Goal: Complete application form

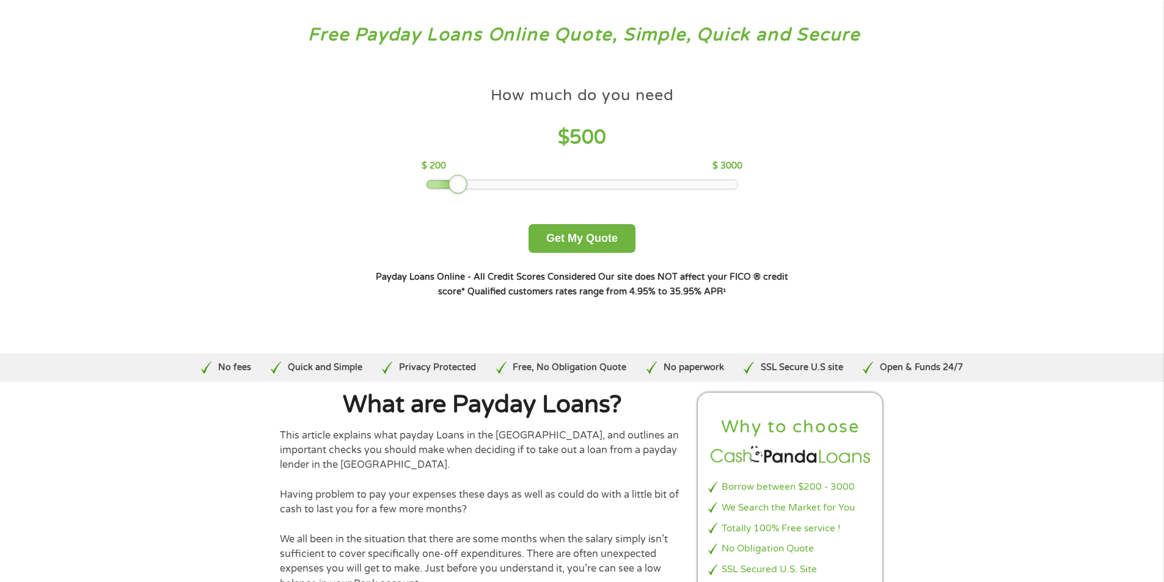
drag, startPoint x: 506, startPoint y: 186, endPoint x: 453, endPoint y: 187, distance: 53.2
click at [453, 187] on div at bounding box center [459, 185] width 20 height 20
click at [571, 234] on button "Get My Quote" at bounding box center [582, 238] width 107 height 29
click at [596, 229] on button "Get My Quote" at bounding box center [582, 238] width 107 height 29
click at [610, 246] on button "Get My Quote" at bounding box center [582, 238] width 107 height 29
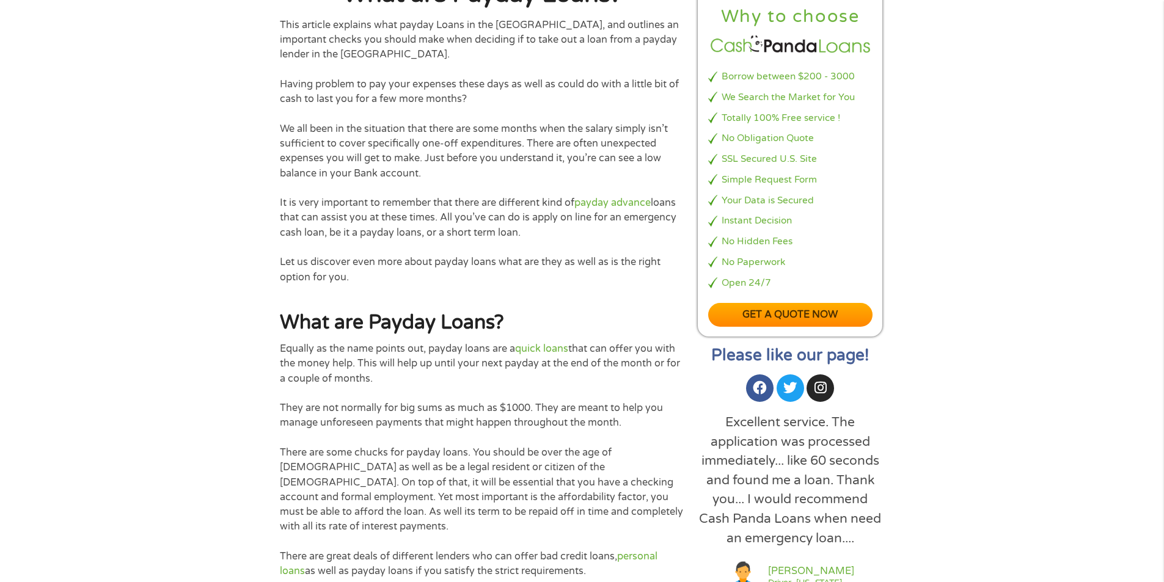
scroll to position [489, 0]
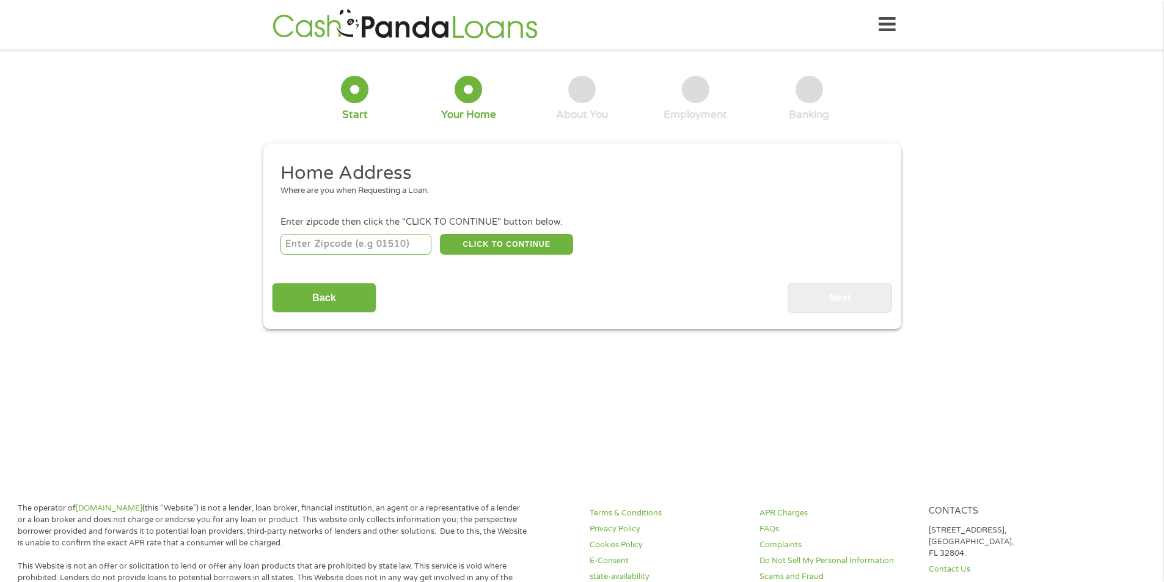
click at [389, 240] on input "number" at bounding box center [356, 244] width 151 height 21
type input "91324"
click at [463, 238] on button "CLICK TO CONTINUE" at bounding box center [506, 244] width 133 height 21
type input "91324"
type input "Northridge"
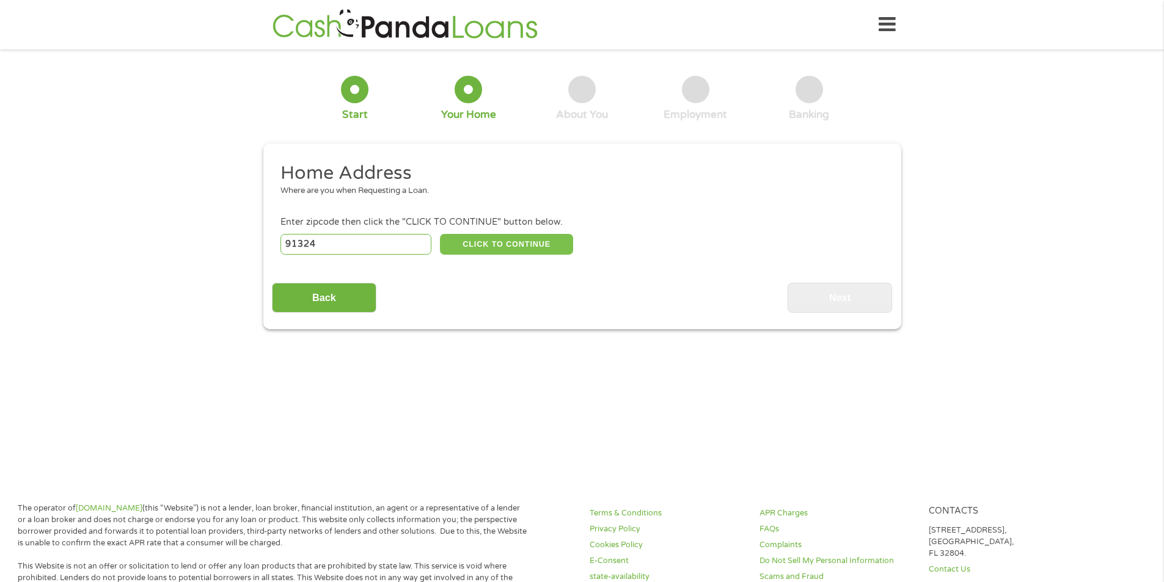
select select "California"
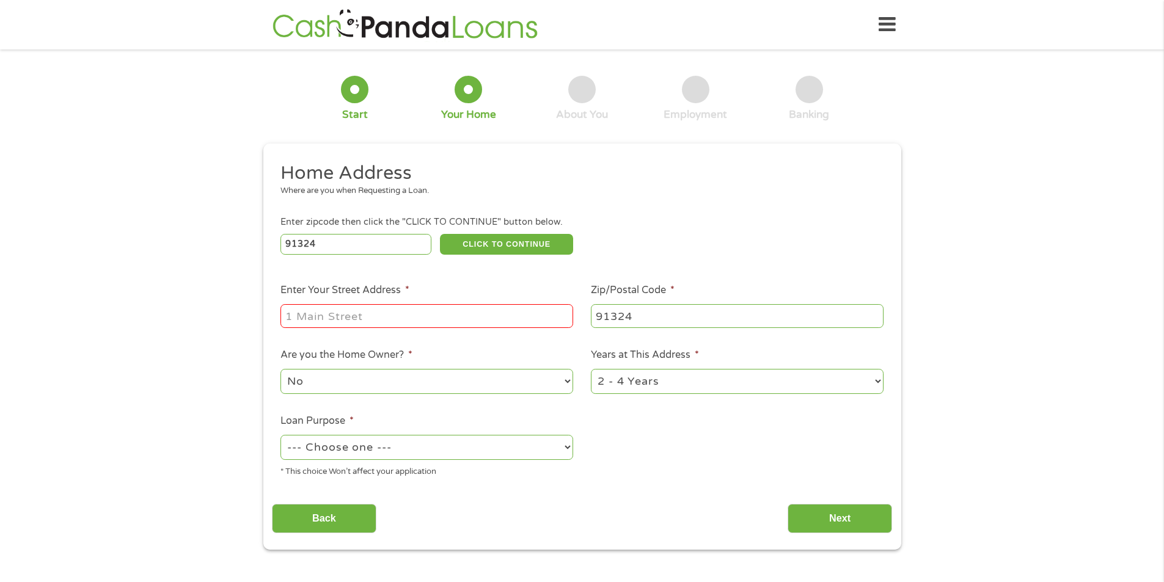
click at [465, 318] on input "Enter Your Street Address *" at bounding box center [427, 315] width 293 height 23
type input "10012 Reseda Blvd Unit B"
click at [704, 384] on select "1 Year or less 1 - 2 Years 2 - 4 Years Over 4 Years" at bounding box center [737, 381] width 293 height 25
select select "60months"
click at [591, 369] on select "1 Year or less 1 - 2 Years 2 - 4 Years Over 4 Years" at bounding box center [737, 381] width 293 height 25
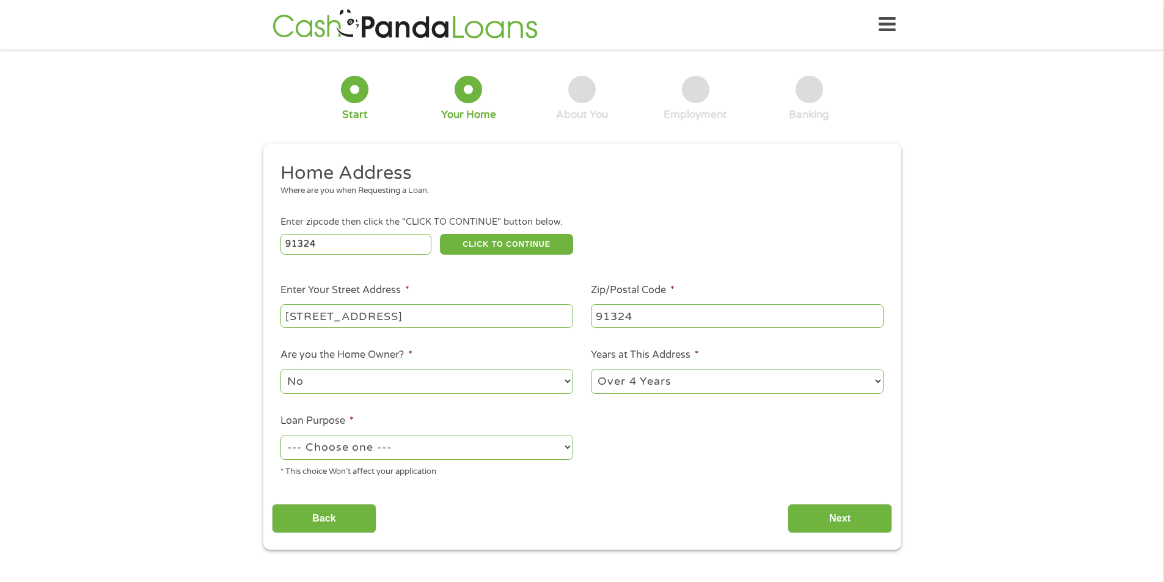
click at [427, 449] on select "--- Choose one --- Pay Bills Debt Consolidation Home Improvement Major Purchase…" at bounding box center [427, 447] width 293 height 25
select select "paybills"
click at [281, 435] on select "--- Choose one --- Pay Bills Debt Consolidation Home Improvement Major Purchase…" at bounding box center [427, 447] width 293 height 25
click at [828, 504] on input "Next" at bounding box center [840, 519] width 105 height 30
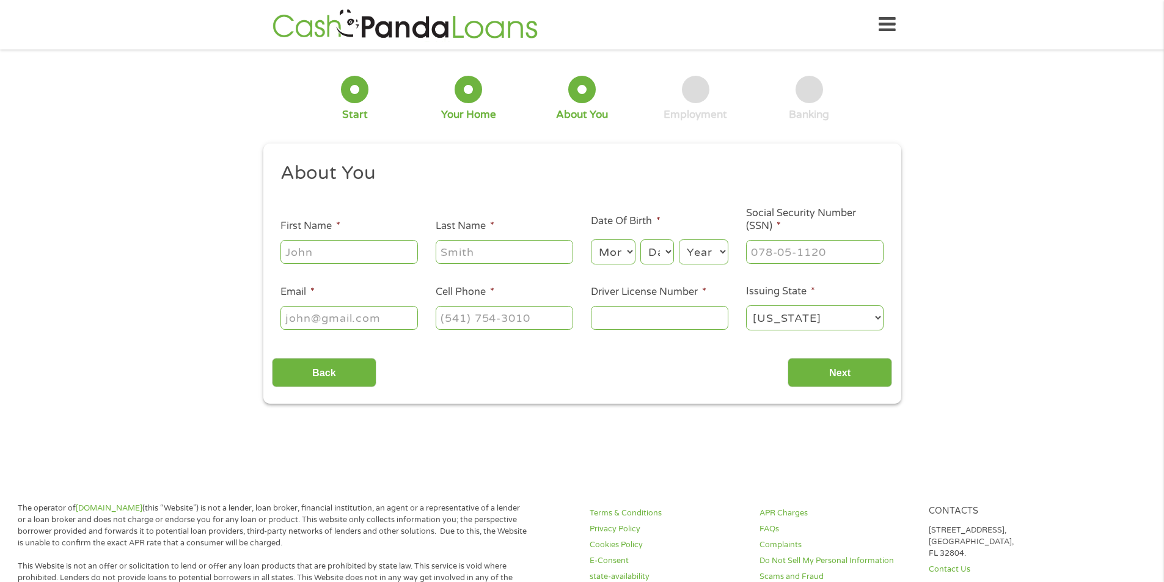
click at [299, 243] on input "First Name *" at bounding box center [350, 251] width 138 height 23
type input "Mustafa"
type input "Al Amdi"
select select "1"
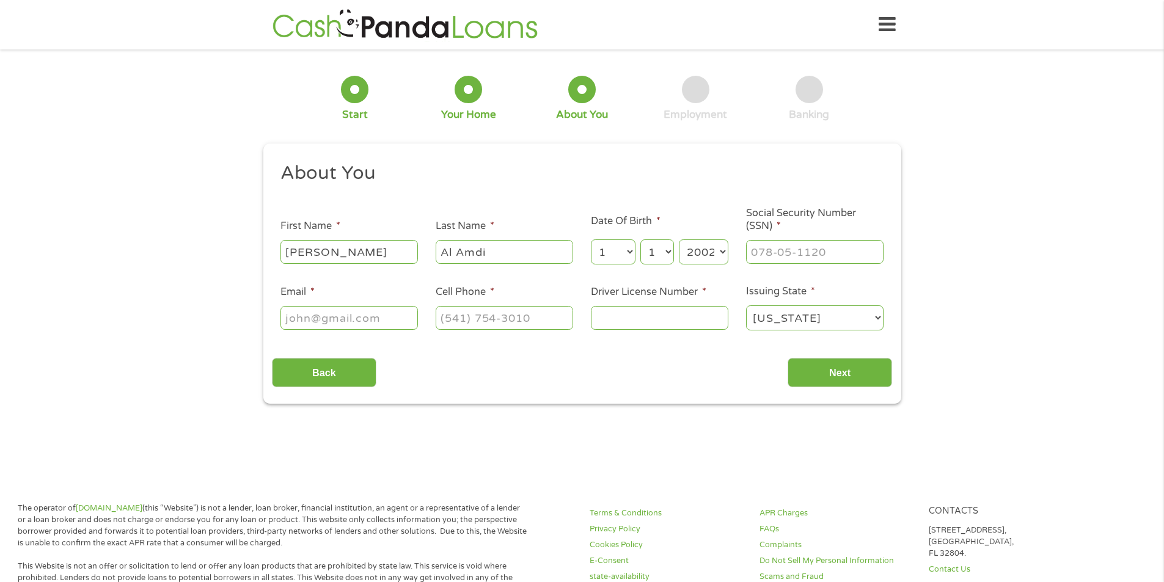
select select "2001"
type input "852-97-6549"
type input "muxstafa7@gmail.com"
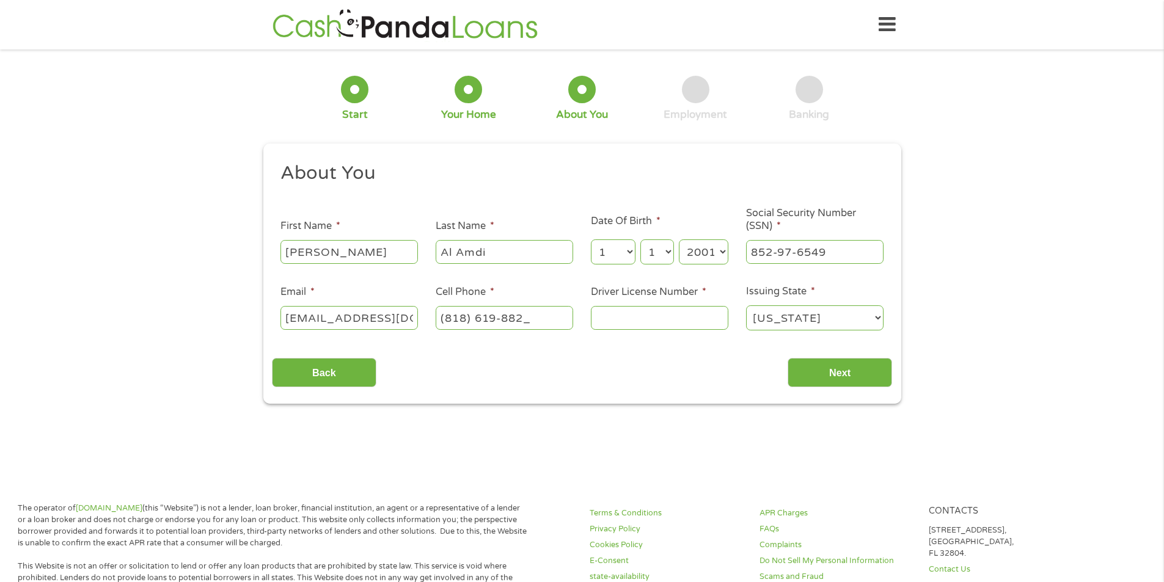
type input "(818) 619-8823"
type input "Y4800697"
click at [824, 379] on input "Next" at bounding box center [840, 373] width 105 height 30
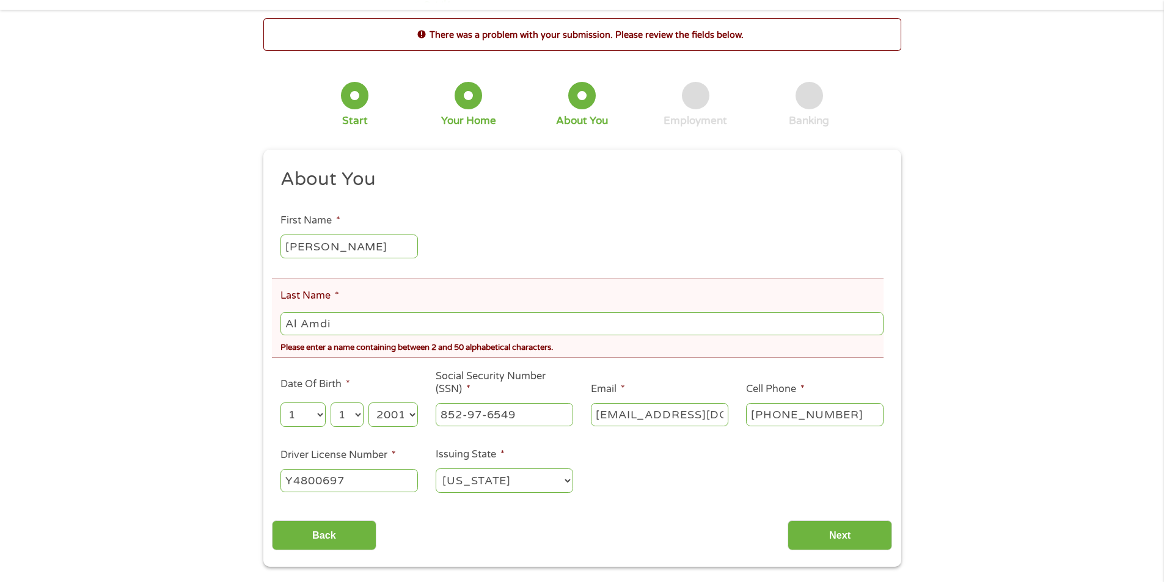
scroll to position [61, 0]
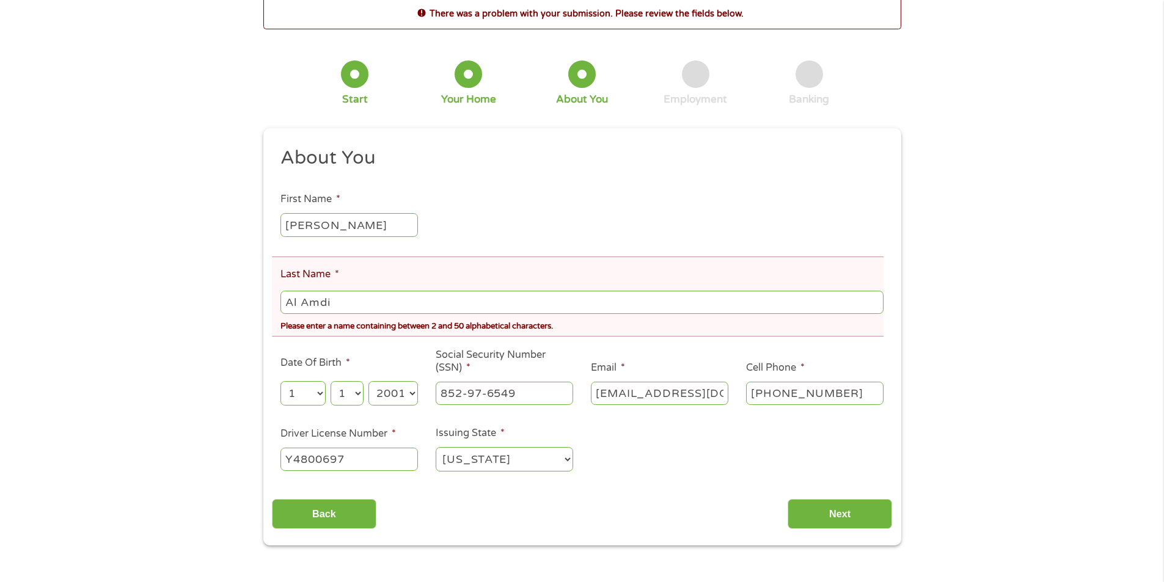
click at [305, 303] on input "Al Amdi" at bounding box center [582, 302] width 603 height 23
type input "AlAmdi"
click at [826, 503] on input "Next" at bounding box center [840, 514] width 105 height 30
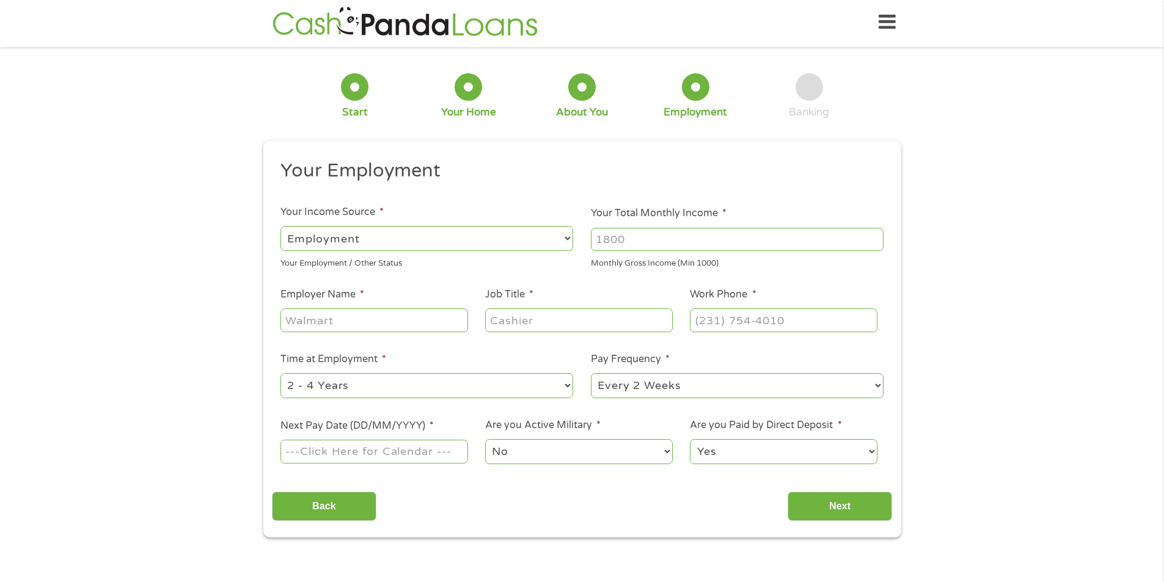
scroll to position [0, 0]
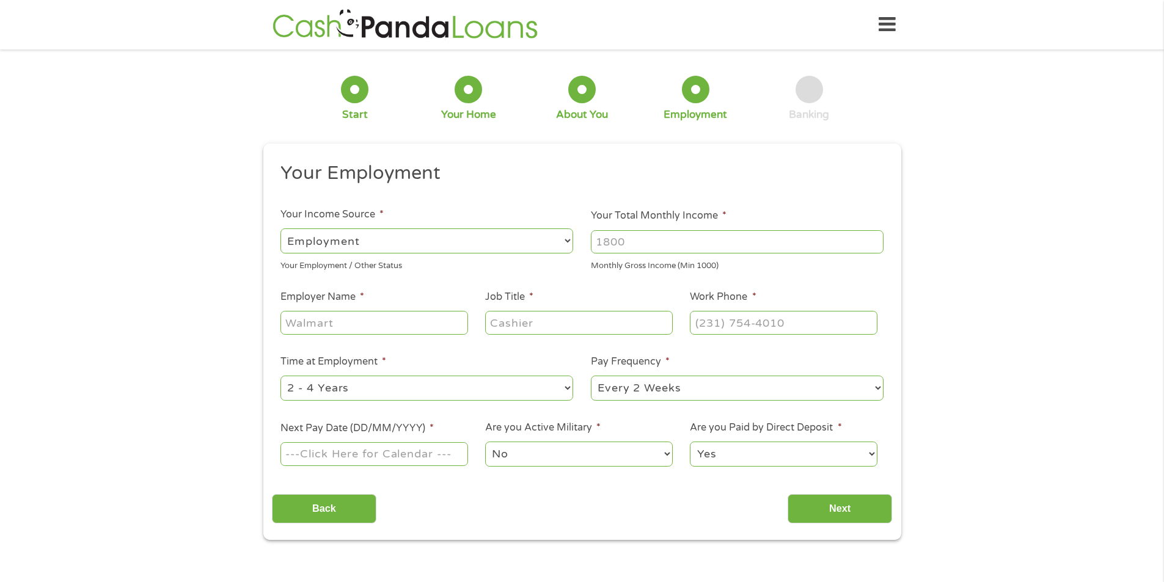
click at [702, 244] on input "Your Total Monthly Income *" at bounding box center [737, 241] width 293 height 23
type input "3600"
type input "Cyrene properties"
type input "Operation Manager"
type input "(818) 632-6305"
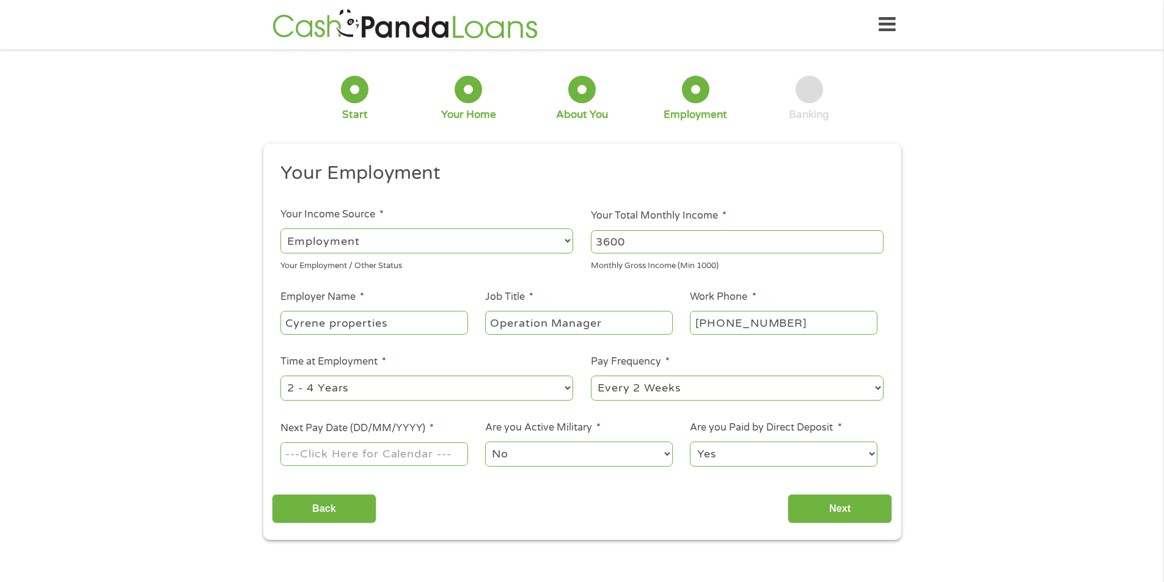
click at [463, 396] on select "--- Choose one --- 1 Year or less 1 - 2 Years 2 - 4 Years Over 4 Years" at bounding box center [427, 388] width 293 height 25
select select "12months"
click at [281, 376] on select "--- Choose one --- 1 Year or less 1 - 2 Years 2 - 4 Years Over 4 Years" at bounding box center [427, 388] width 293 height 25
drag, startPoint x: 747, startPoint y: 394, endPoint x: 738, endPoint y: 400, distance: 11.4
click at [747, 394] on select "--- Choose one --- Every 2 Weeks Every Week Monthly Semi-Monthly" at bounding box center [737, 388] width 293 height 25
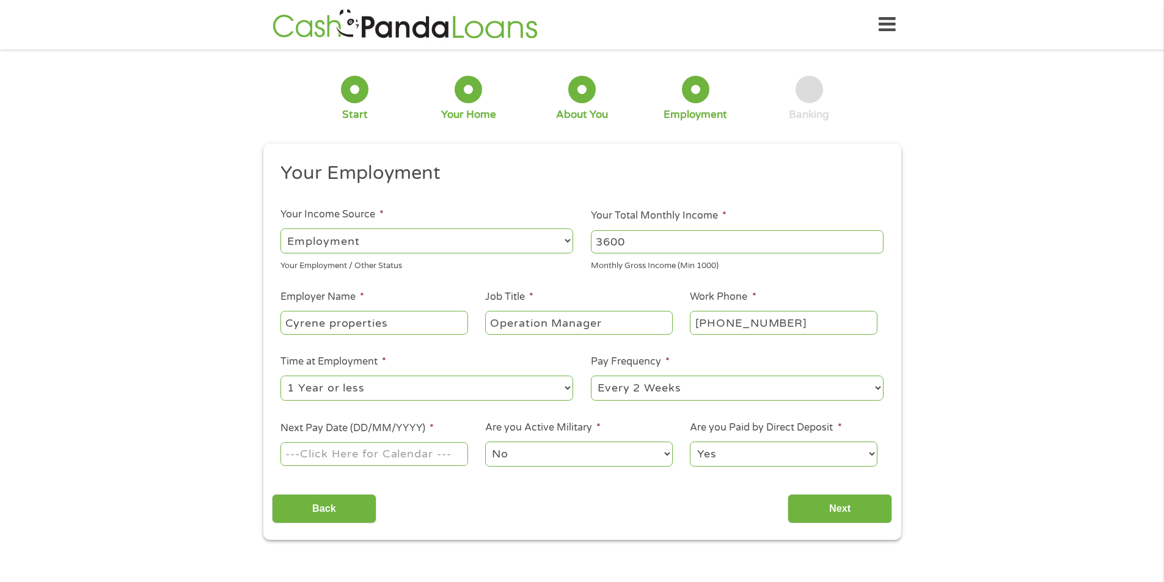
select select "semimonthly"
click at [591, 376] on select "--- Choose one --- Every 2 Weeks Every Week Monthly Semi-Monthly" at bounding box center [737, 388] width 293 height 25
click at [361, 450] on input "Next Pay Date (DD/MM/YYYY) *" at bounding box center [374, 453] width 187 height 23
type input "20/10/2025"
click at [820, 506] on input "Next" at bounding box center [840, 509] width 105 height 30
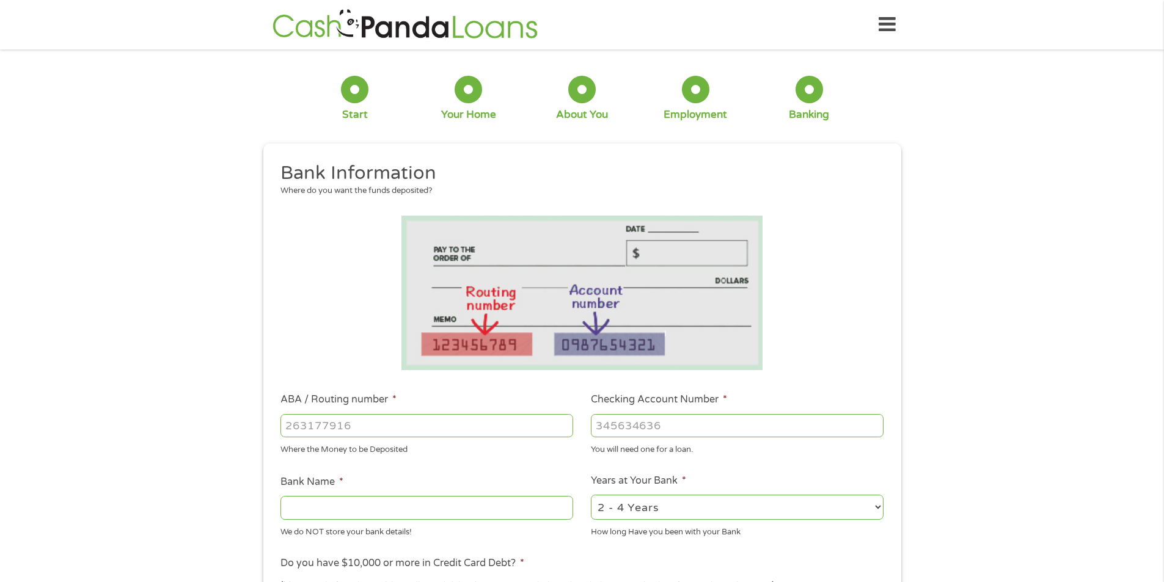
scroll to position [5, 5]
click at [467, 430] on input "ABA / Routing number *" at bounding box center [427, 425] width 293 height 23
type input "121000358"
type input "BANK OF AMERICA NA"
type input "325201329197"
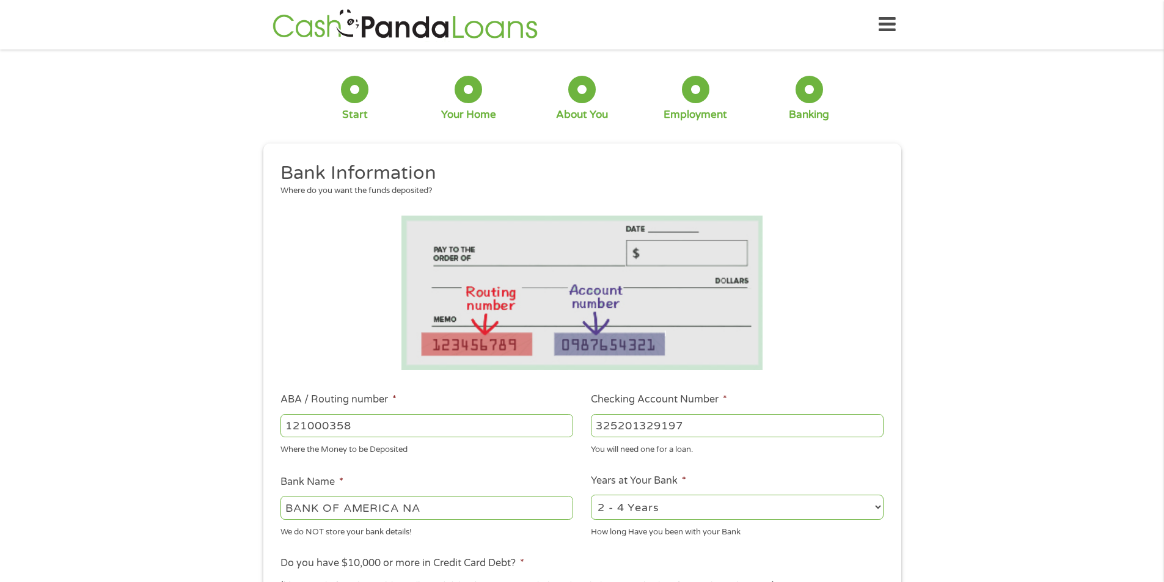
click at [662, 512] on select "2 - 4 Years 6 - 12 Months 1 - 2 Years Over 4 Years" at bounding box center [737, 507] width 293 height 25
select select "60months"
click at [591, 495] on select "2 - 4 Years 6 - 12 Months 1 - 2 Years Over 4 Years" at bounding box center [737, 507] width 293 height 25
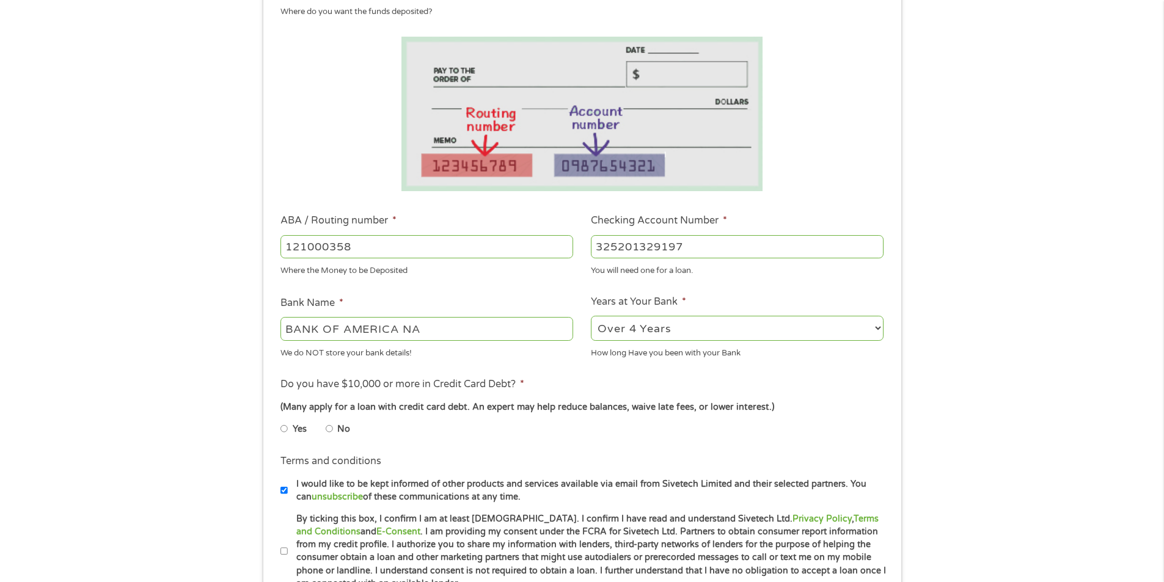
scroll to position [183, 0]
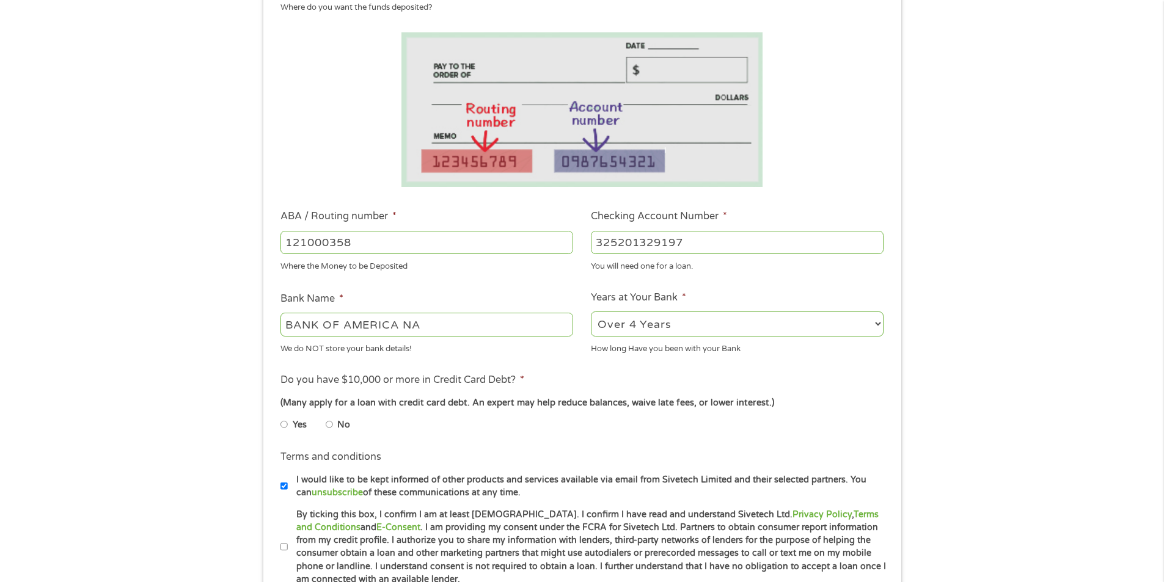
click at [330, 419] on input "No" at bounding box center [329, 425] width 7 height 20
radio input "true"
click at [330, 422] on input "No" at bounding box center [329, 425] width 7 height 20
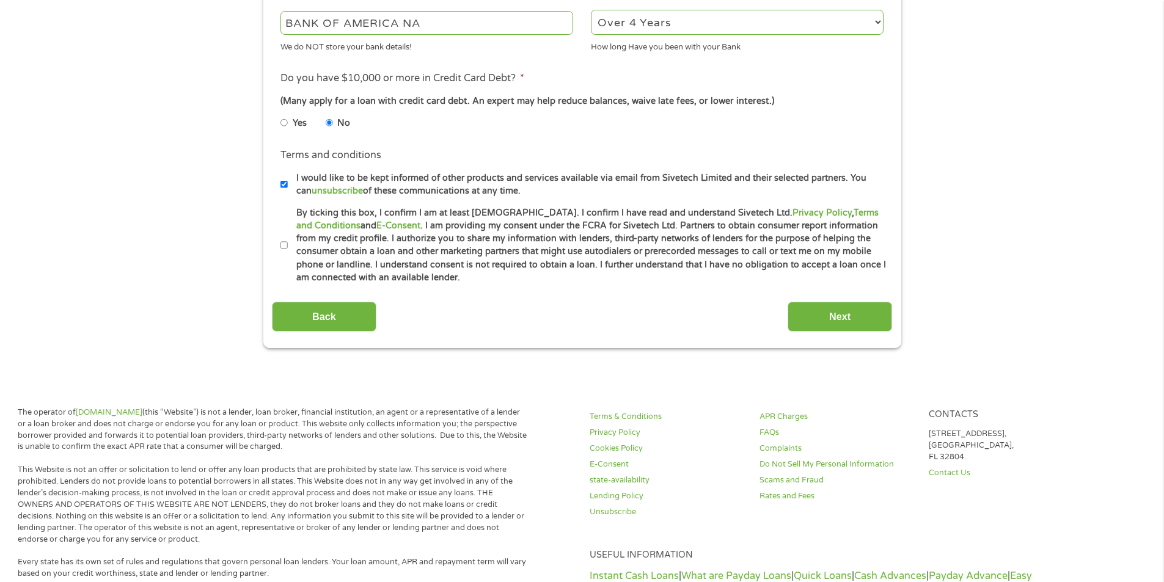
scroll to position [489, 0]
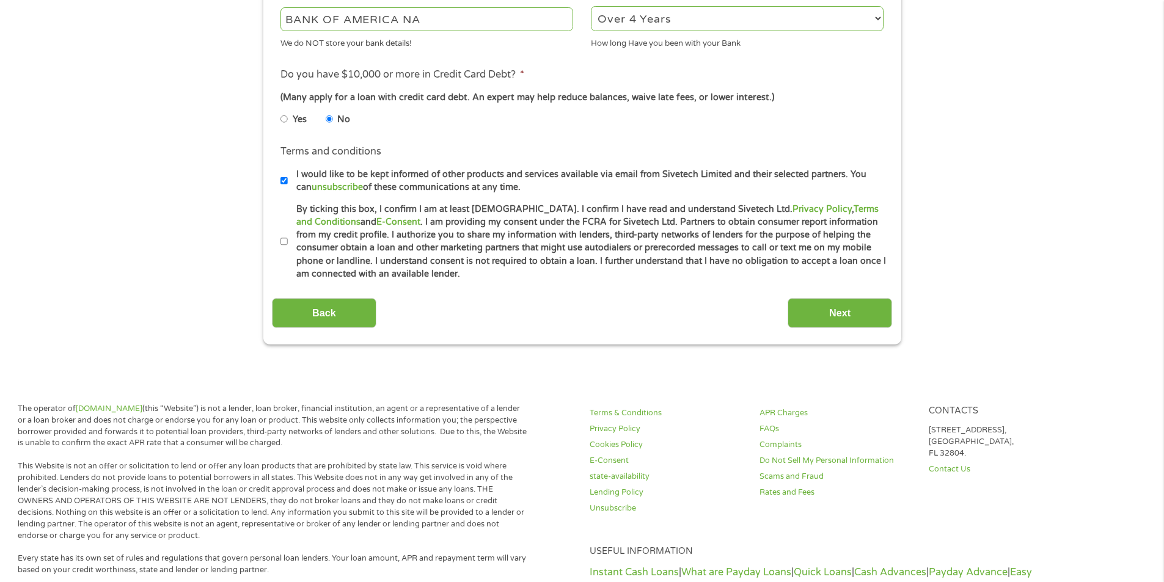
click at [279, 235] on li "Terms and conditions * By ticking this box, I confirm I am at least 18 years ol…" at bounding box center [582, 242] width 620 height 78
click at [282, 237] on input "By ticking this box, I confirm I am at least 18 years old. I confirm I have rea…" at bounding box center [284, 242] width 7 height 20
checkbox input "true"
click at [833, 303] on input "Next" at bounding box center [840, 313] width 105 height 30
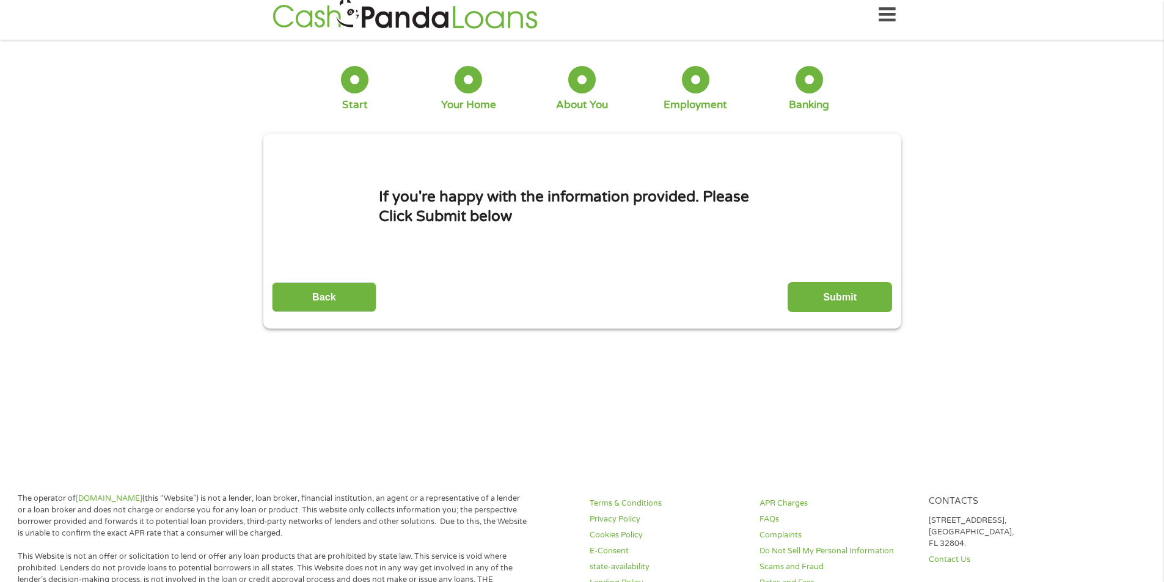
scroll to position [0, 0]
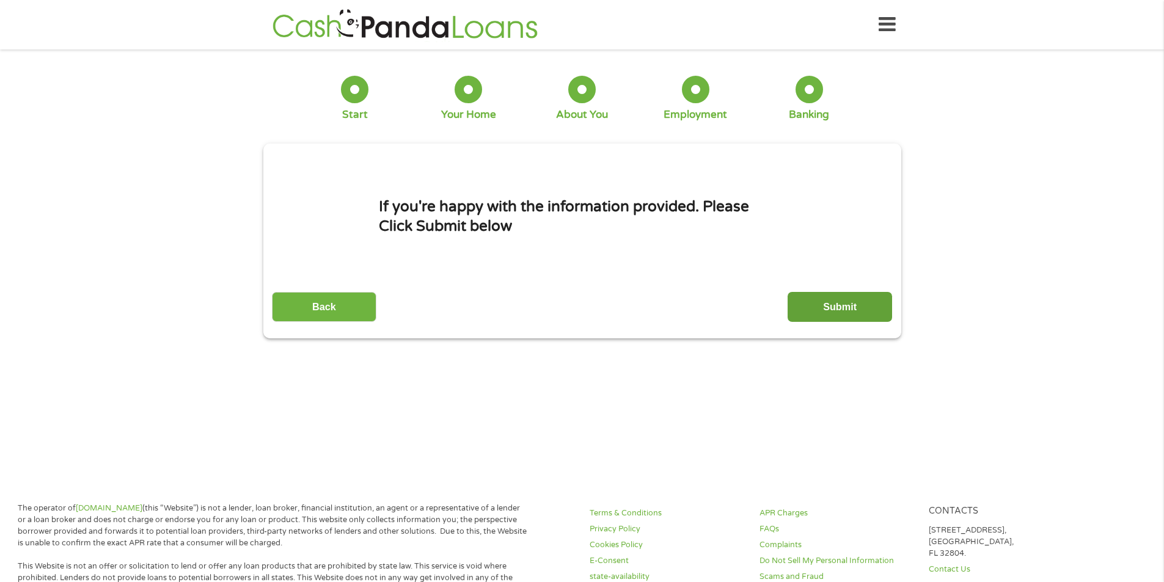
click at [856, 304] on input "Submit" at bounding box center [840, 307] width 105 height 30
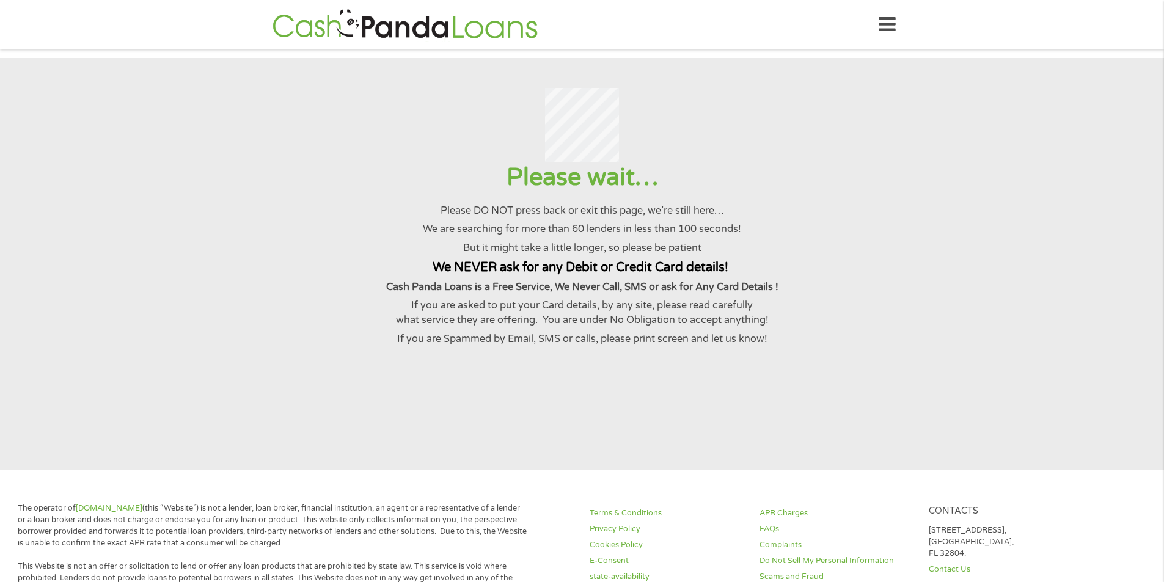
click at [334, 155] on div at bounding box center [582, 125] width 1134 height 75
